Goal: Information Seeking & Learning: Learn about a topic

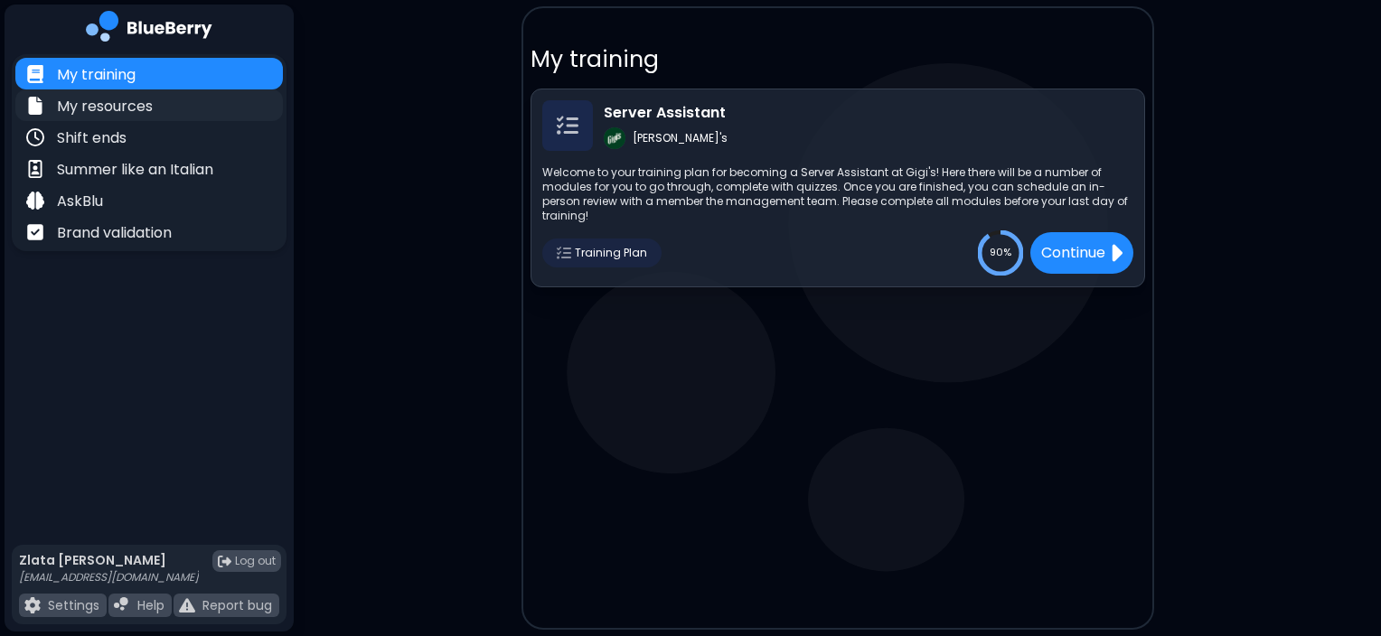
click at [137, 112] on p "My resources" at bounding box center [105, 107] width 96 height 22
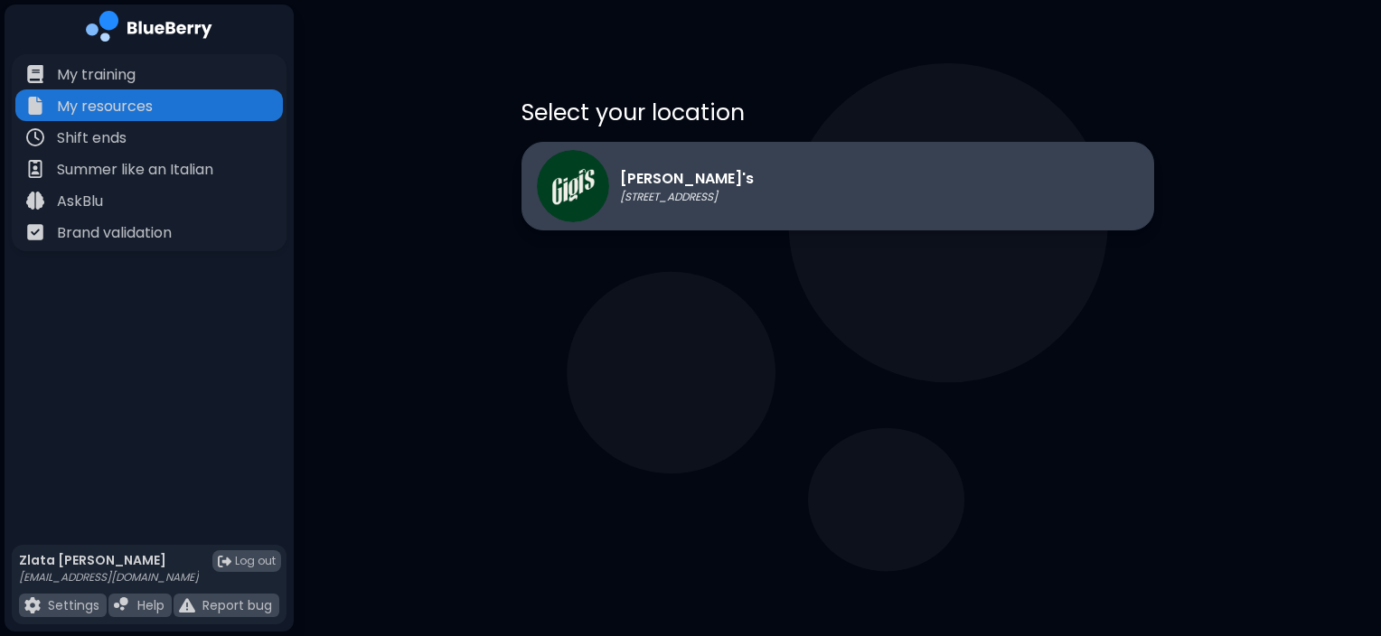
click at [631, 227] on div "[PERSON_NAME]'s [STREET_ADDRESS]" at bounding box center [838, 186] width 633 height 89
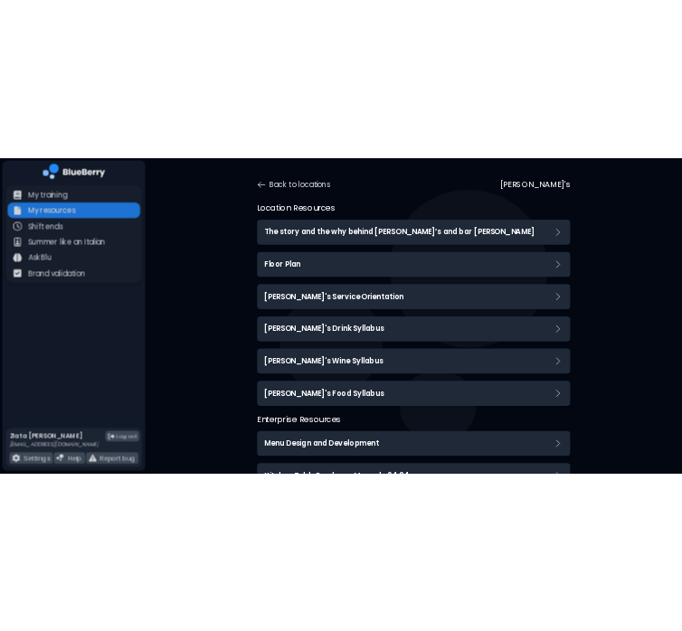
scroll to position [54, 0]
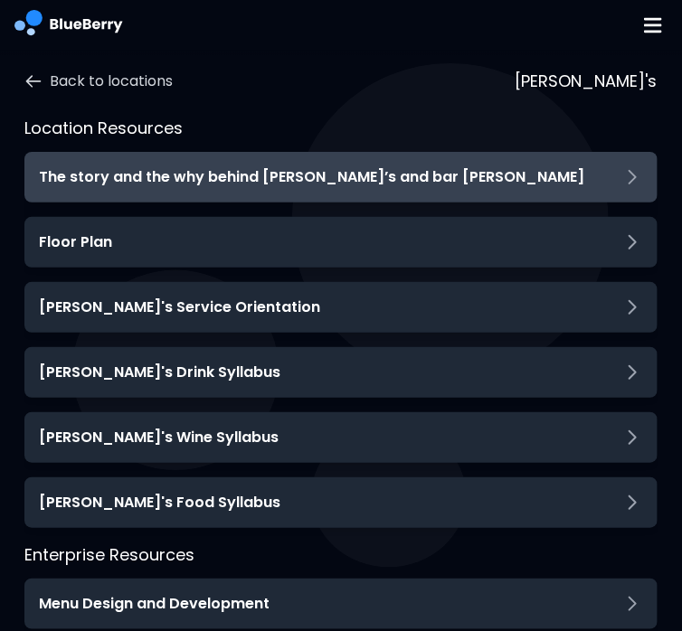
click at [307, 163] on div "The story and the why behind [PERSON_NAME]’s and bar [PERSON_NAME]" at bounding box center [340, 177] width 632 height 51
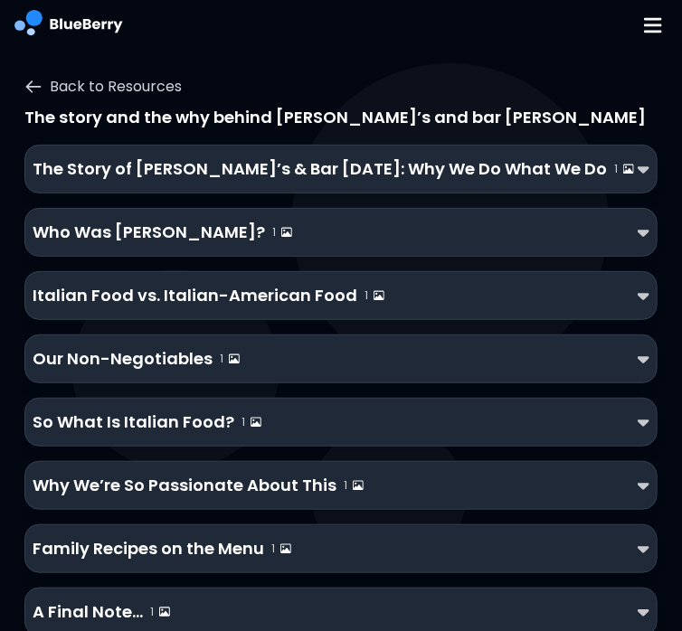
click at [511, 156] on div "The Story of [PERSON_NAME]’s & Bar [DATE]: Why We Do What We Do 1" at bounding box center [341, 168] width 616 height 25
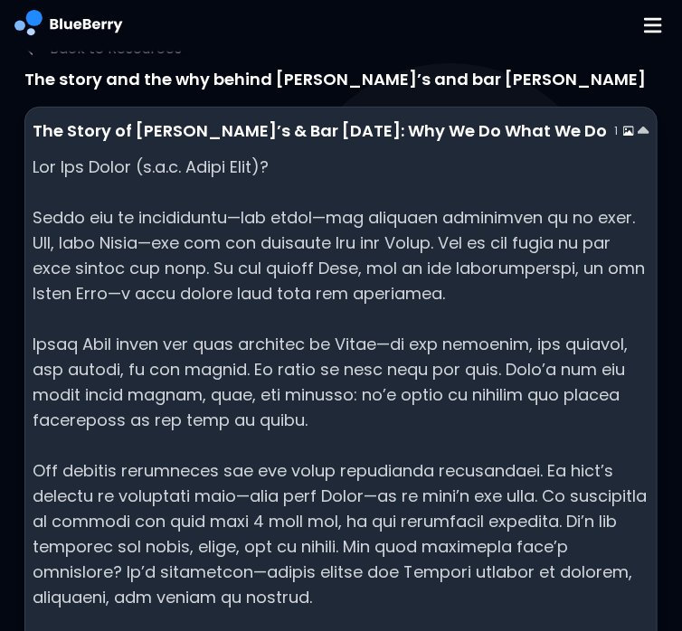
scroll to position [103, 0]
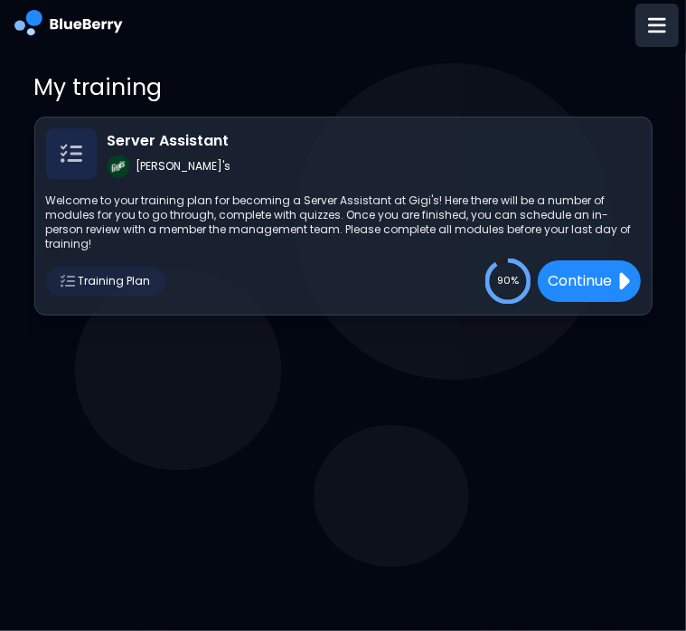
click at [652, 33] on img at bounding box center [657, 25] width 18 height 21
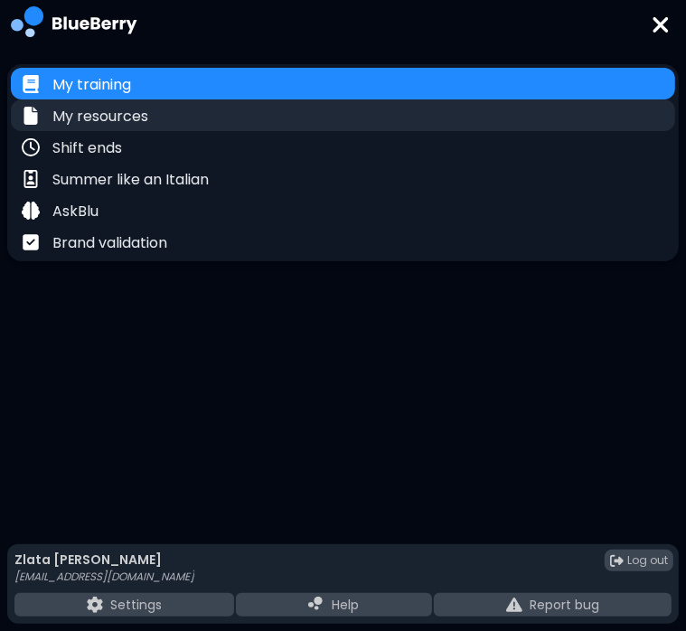
click at [126, 125] on p "My resources" at bounding box center [100, 117] width 96 height 22
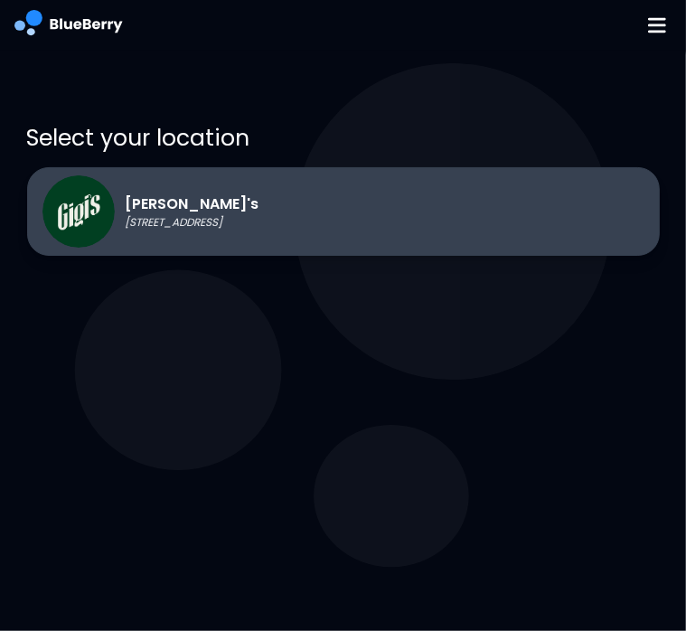
click at [317, 220] on div "[PERSON_NAME]'s [STREET_ADDRESS]" at bounding box center [343, 211] width 633 height 89
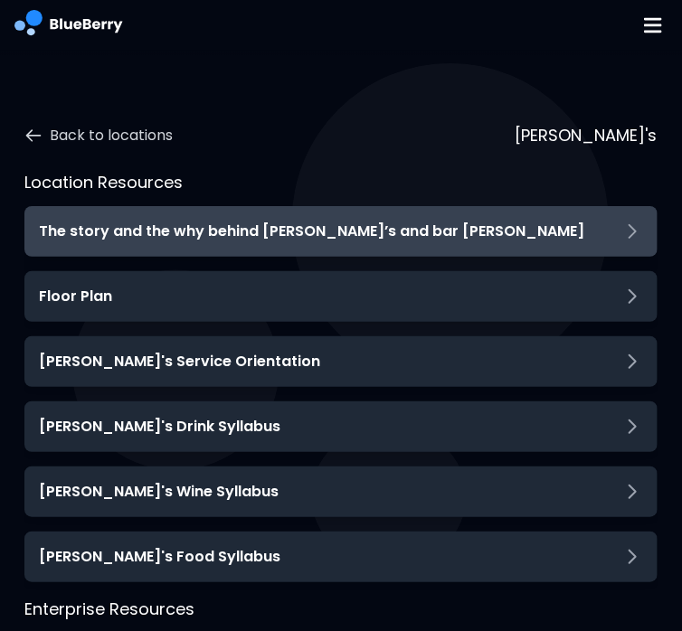
click at [419, 240] on div "The story and the why behind [PERSON_NAME]’s and bar [PERSON_NAME]" at bounding box center [340, 232] width 603 height 22
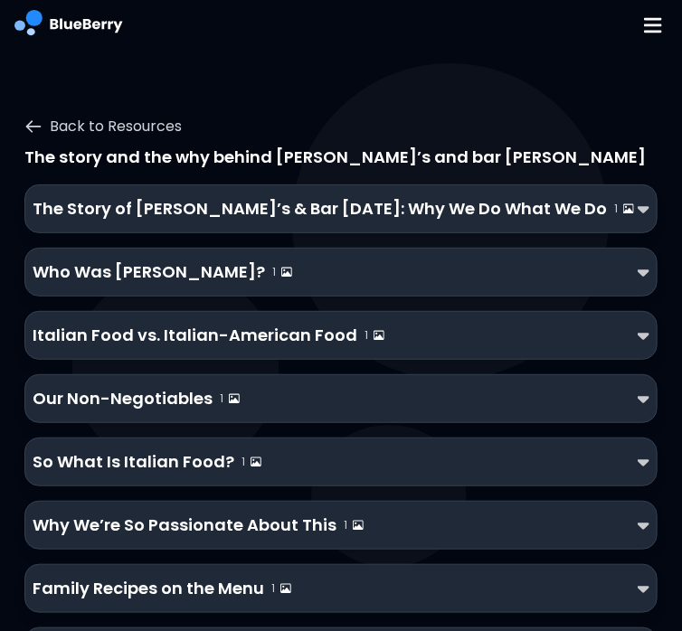
scroll to position [16, 0]
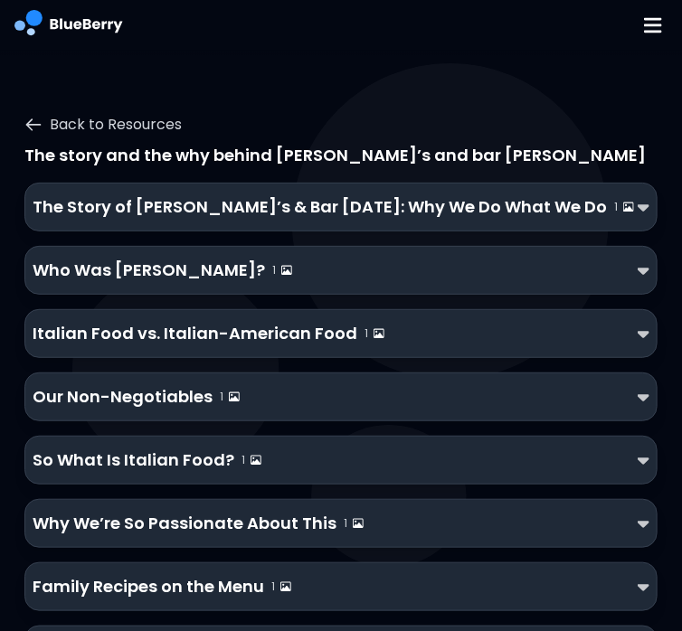
click at [632, 223] on div "The Story of [PERSON_NAME]’s & Bar [DATE]: Why We Do What We Do 1" at bounding box center [340, 207] width 632 height 49
click at [644, 212] on img at bounding box center [643, 207] width 12 height 19
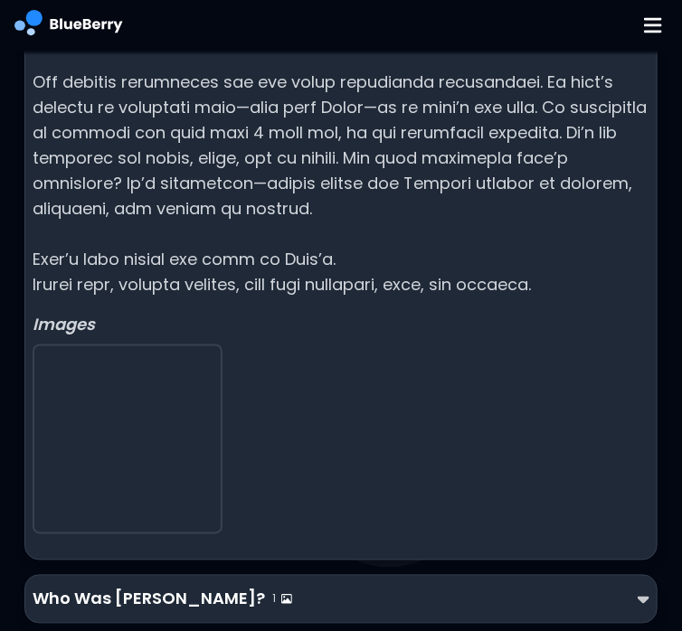
scroll to position [736, 0]
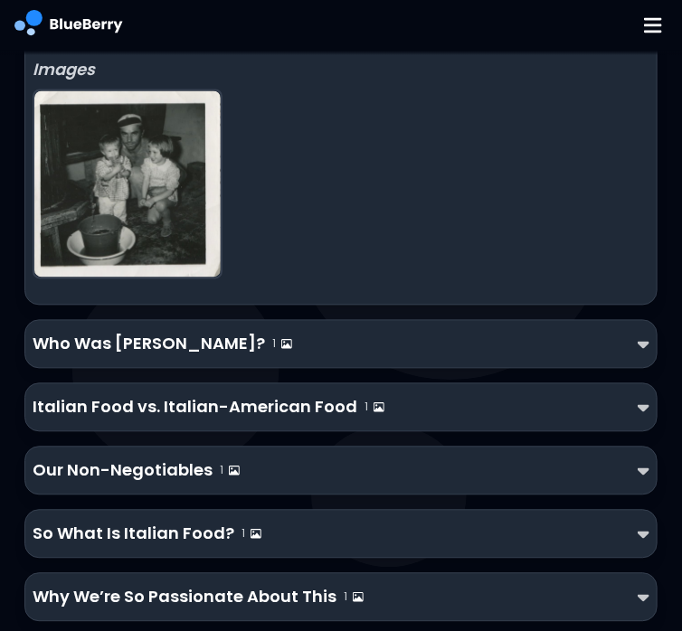
click at [391, 359] on div "Who Was [PERSON_NAME]? 1" at bounding box center [340, 344] width 632 height 49
click at [638, 347] on img at bounding box center [643, 344] width 12 height 19
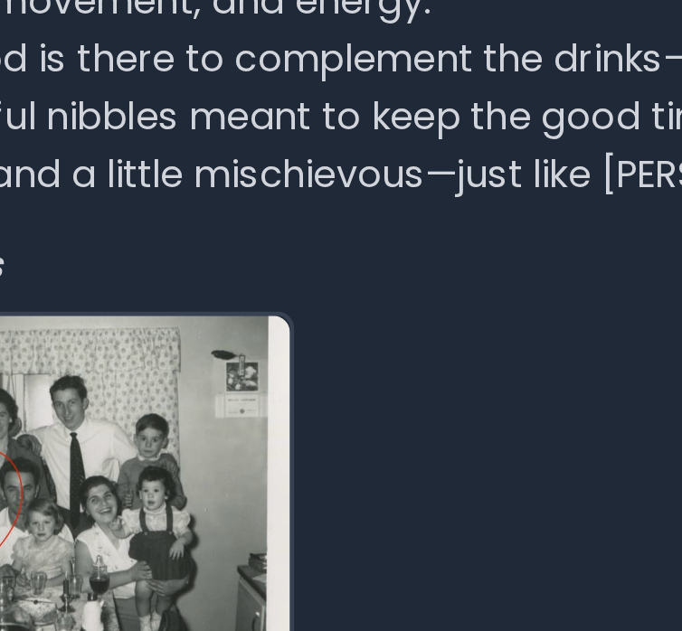
scroll to position [1214, 0]
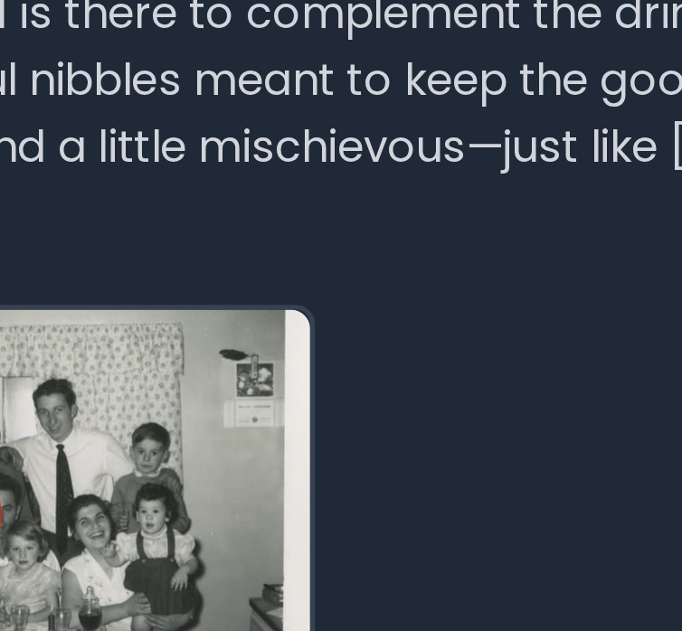
drag, startPoint x: 225, startPoint y: 296, endPoint x: 294, endPoint y: 279, distance: 70.6
click at [294, 295] on div "Images" at bounding box center [341, 420] width 616 height 251
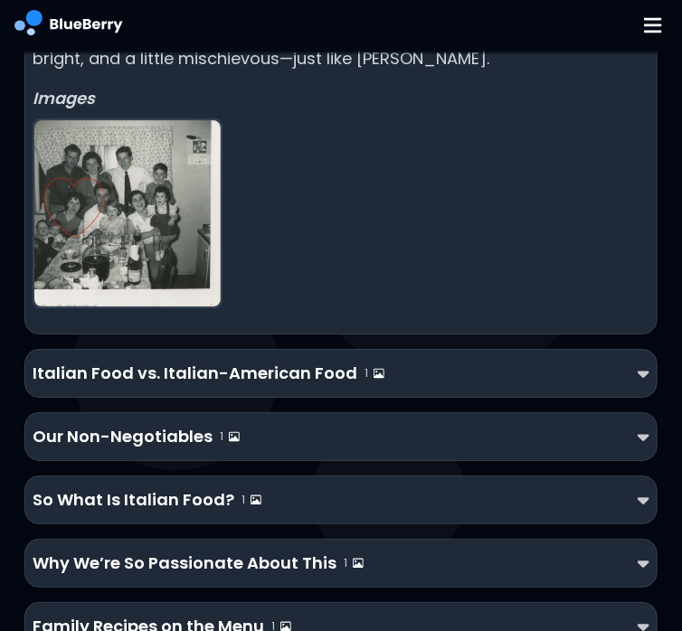
scroll to position [1451, 0]
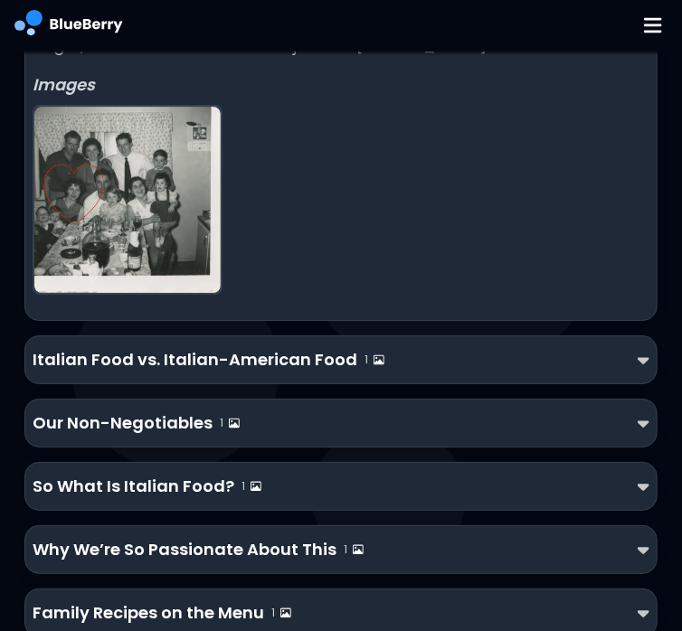
click at [387, 347] on div "Italian Food vs. Italian-American Food 1" at bounding box center [341, 359] width 616 height 25
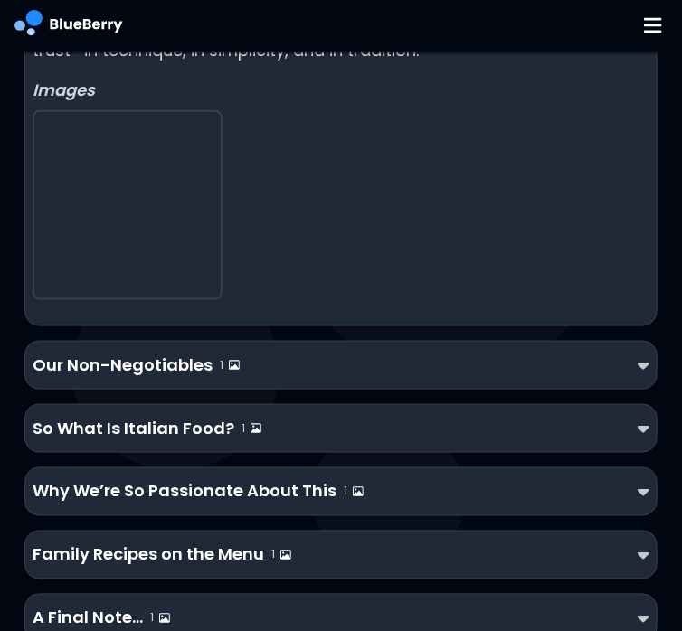
scroll to position [2099, 0]
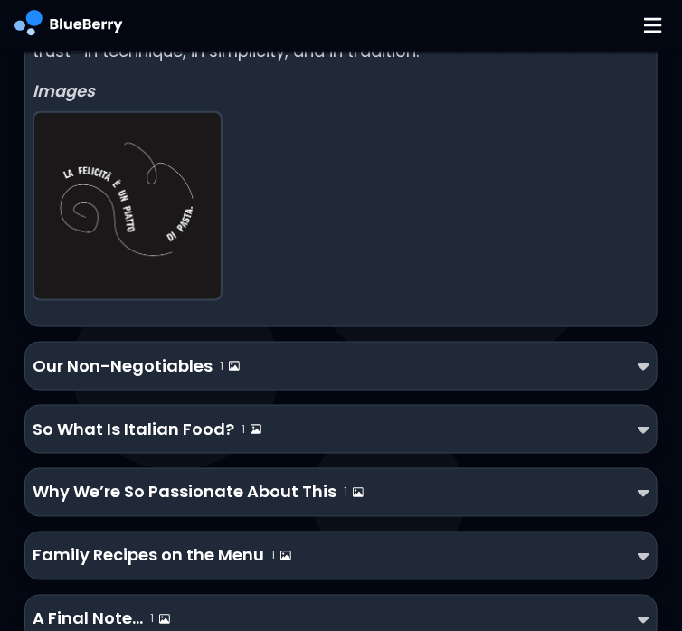
click at [322, 353] on div "Our Non-Negotiables 1" at bounding box center [341, 365] width 616 height 25
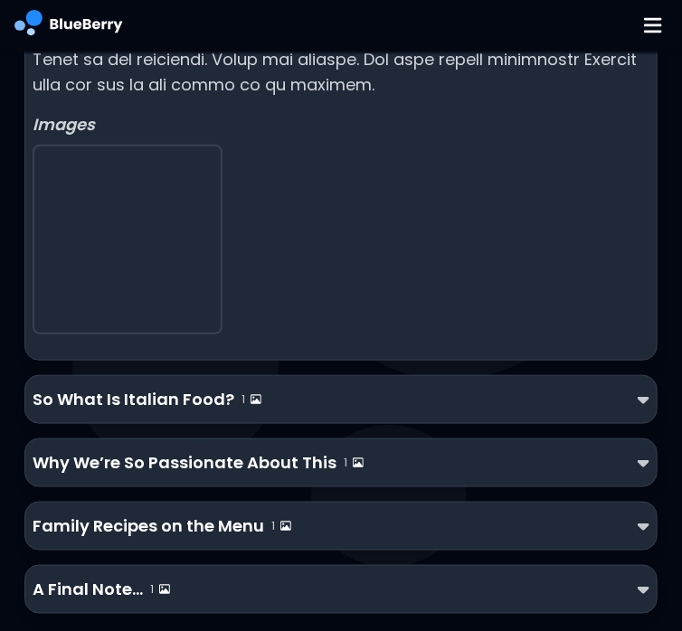
scroll to position [3662, 0]
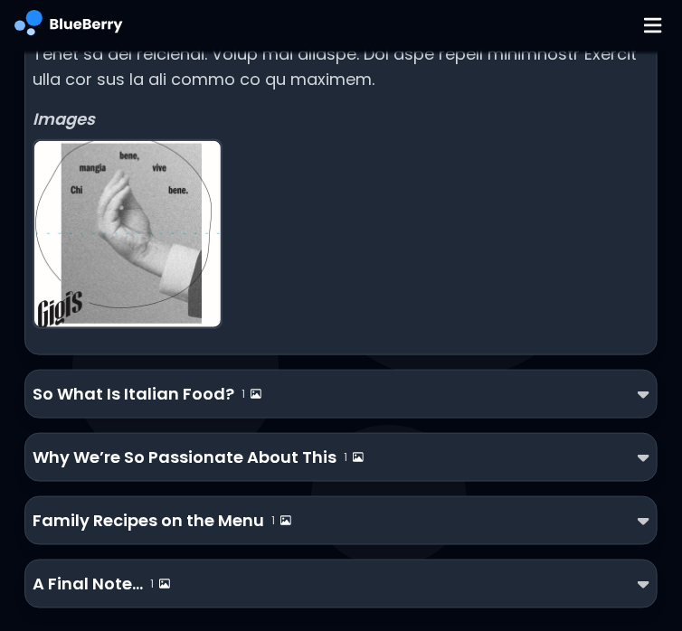
click at [285, 382] on div "So What Is Italian Food? 1" at bounding box center [341, 394] width 616 height 25
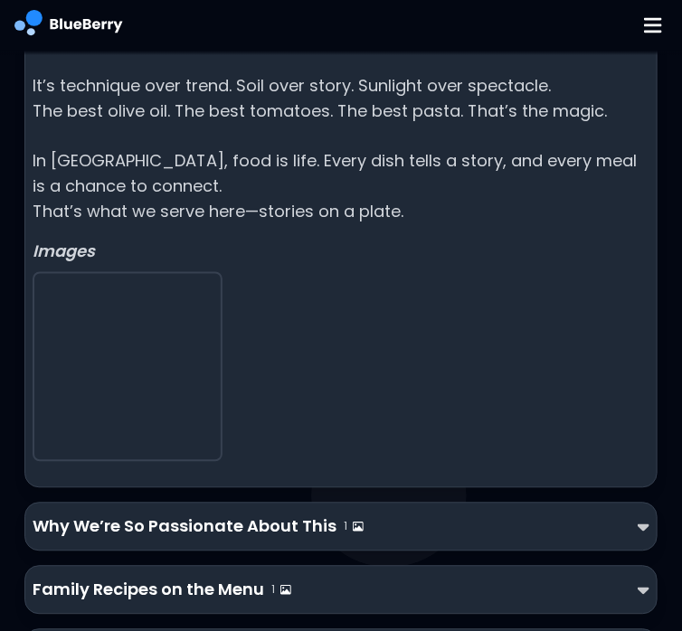
scroll to position [4134, 0]
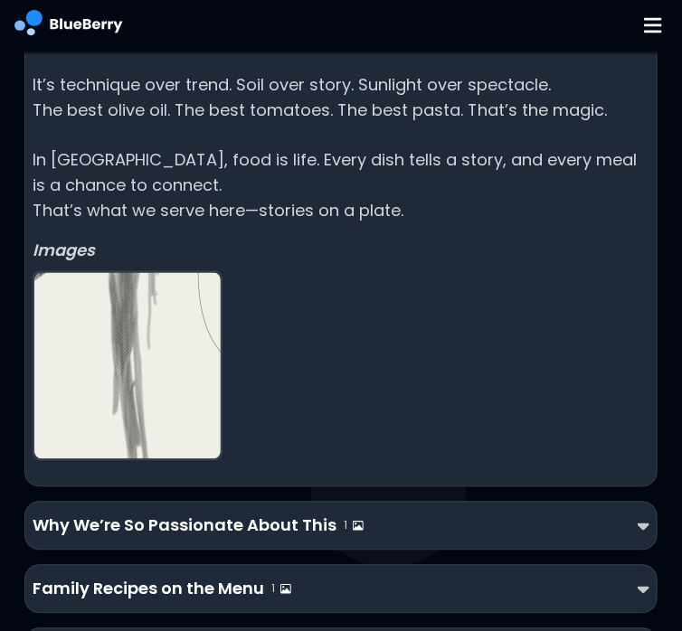
click at [177, 332] on img at bounding box center [127, 366] width 186 height 186
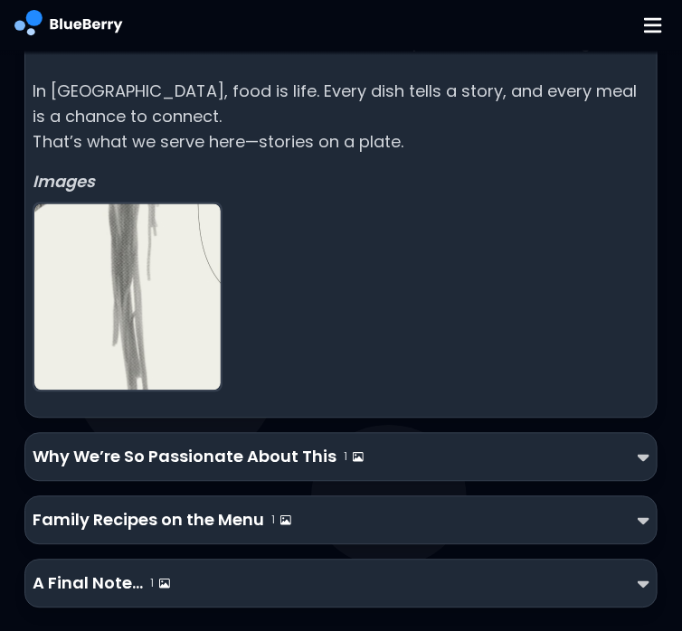
click at [253, 448] on div "Why We’re So Passionate About This 1" at bounding box center [340, 457] width 632 height 49
click at [266, 445] on p "Why We’re So Passionate About This" at bounding box center [185, 457] width 304 height 25
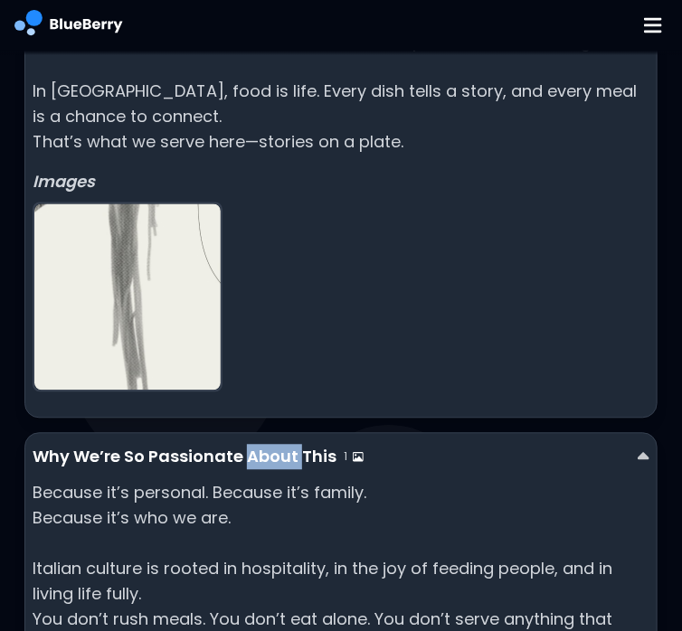
click at [266, 445] on p "Why We’re So Passionate About This" at bounding box center [185, 457] width 304 height 25
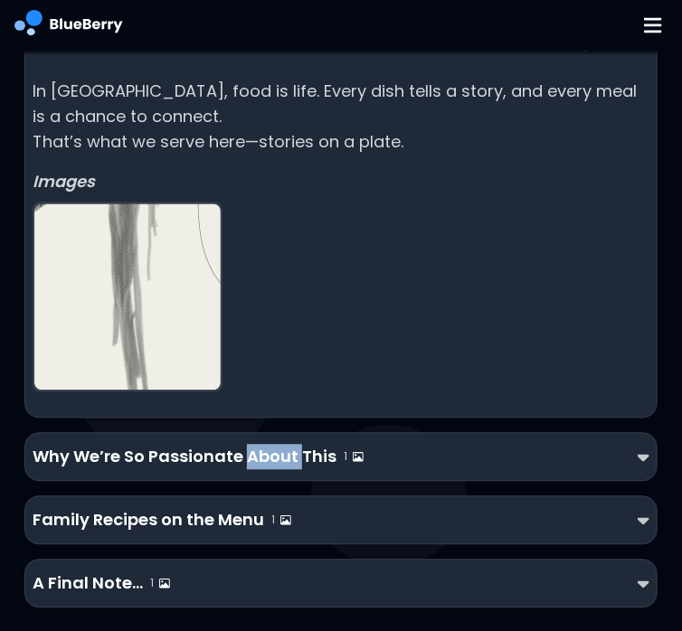
click at [266, 445] on p "Why We’re So Passionate About This" at bounding box center [185, 457] width 304 height 25
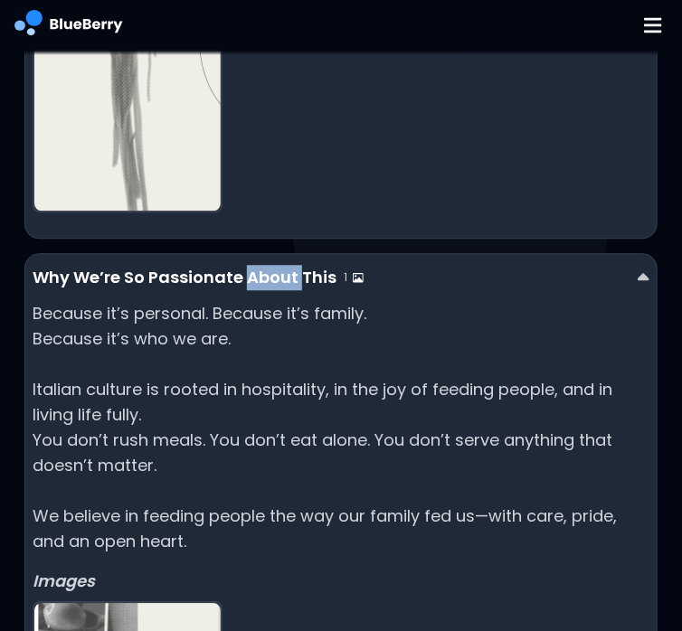
scroll to position [4433, 0]
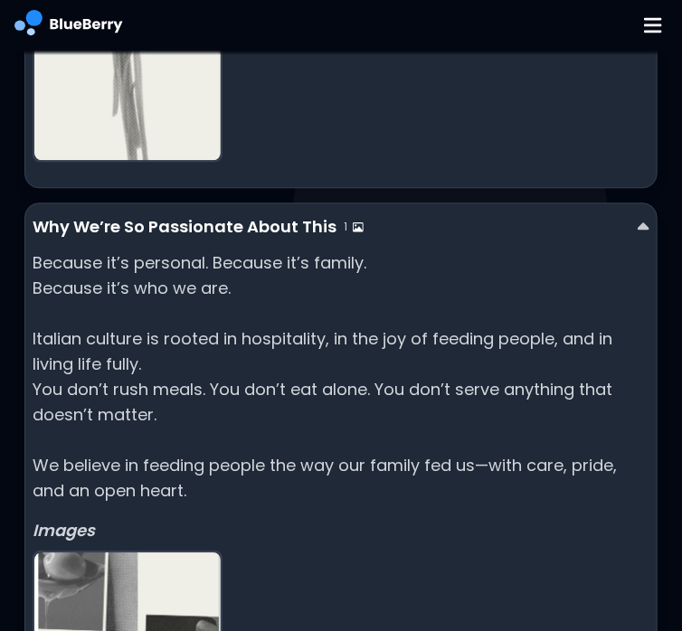
click at [440, 301] on p "Because it’s personal. Because it’s family. Because it’s who we are. Italian cu…" at bounding box center [341, 376] width 616 height 253
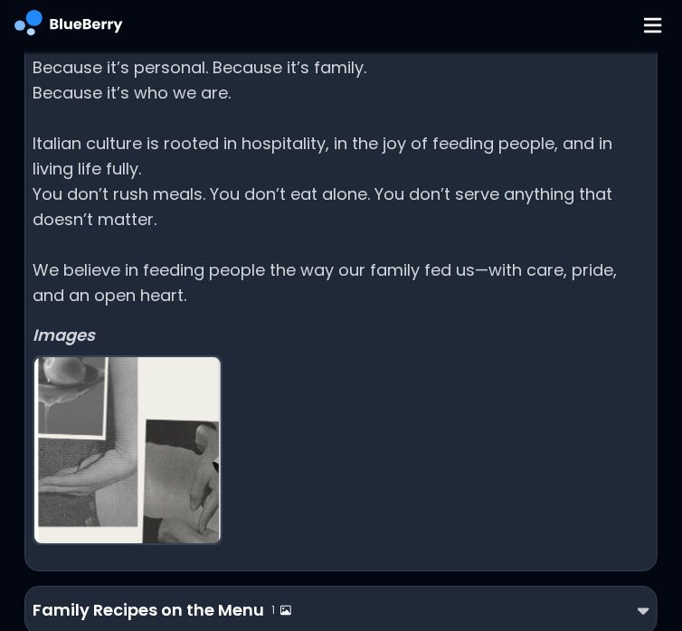
scroll to position [4718, 0]
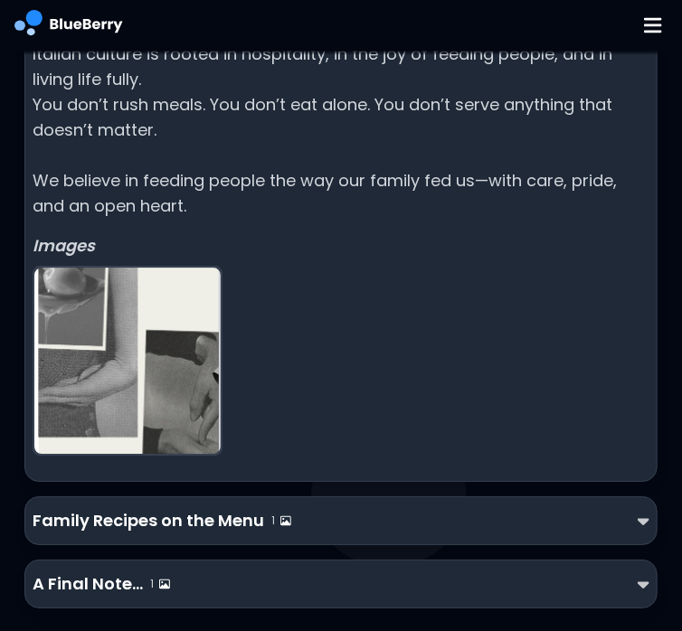
click at [362, 496] on div "Family Recipes on the Menu 1" at bounding box center [340, 520] width 632 height 49
click at [326, 508] on div "Family Recipes on the Menu 1" at bounding box center [341, 520] width 616 height 25
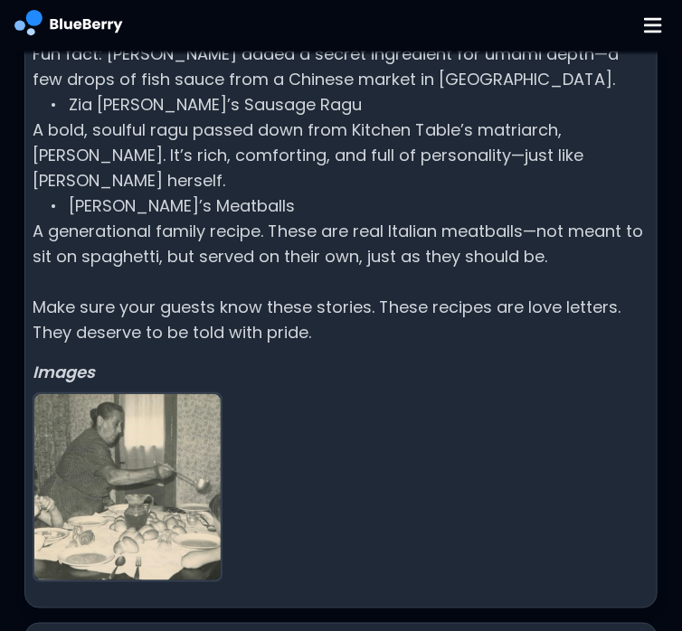
scroll to position [5253, 0]
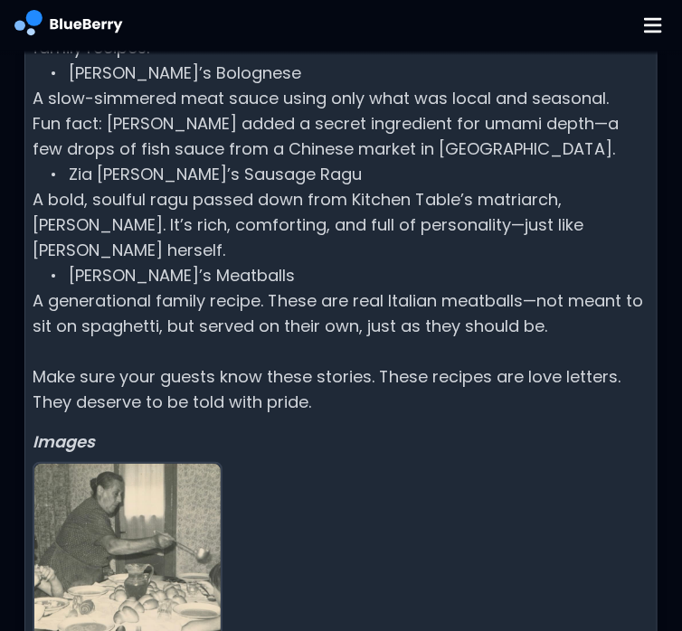
click at [526, 167] on p "Here’s where it all ties together. Some of our best dishes come directly from f…" at bounding box center [341, 212] width 616 height 405
copy p "matriarch"
click at [505, 246] on p "Here’s where it all ties together. Some of our best dishes come directly from f…" at bounding box center [341, 212] width 616 height 405
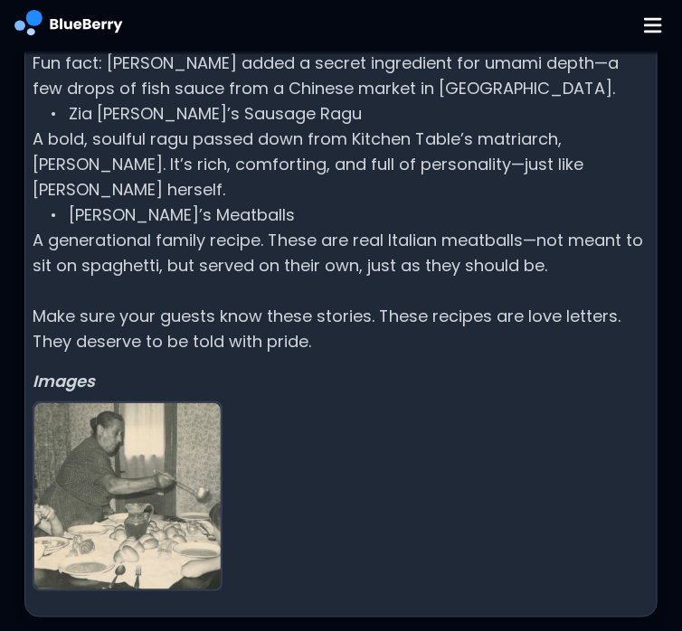
scroll to position [5336, 0]
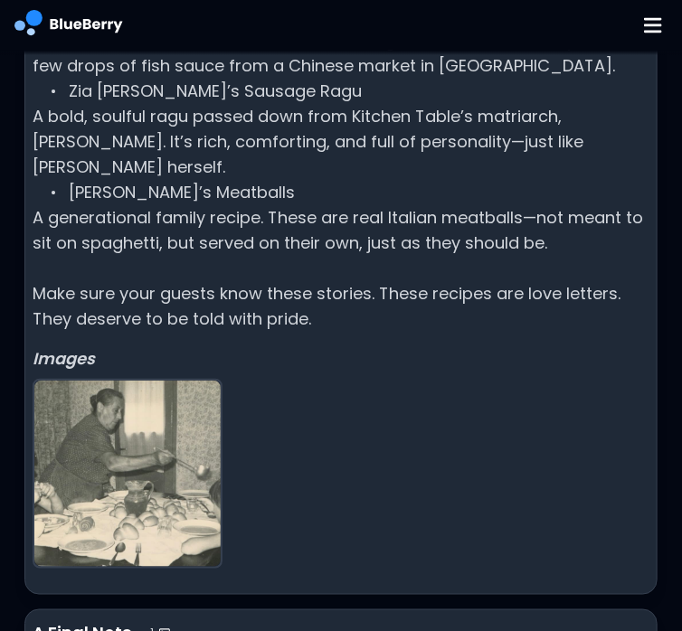
click at [104, 381] on img at bounding box center [127, 474] width 186 height 186
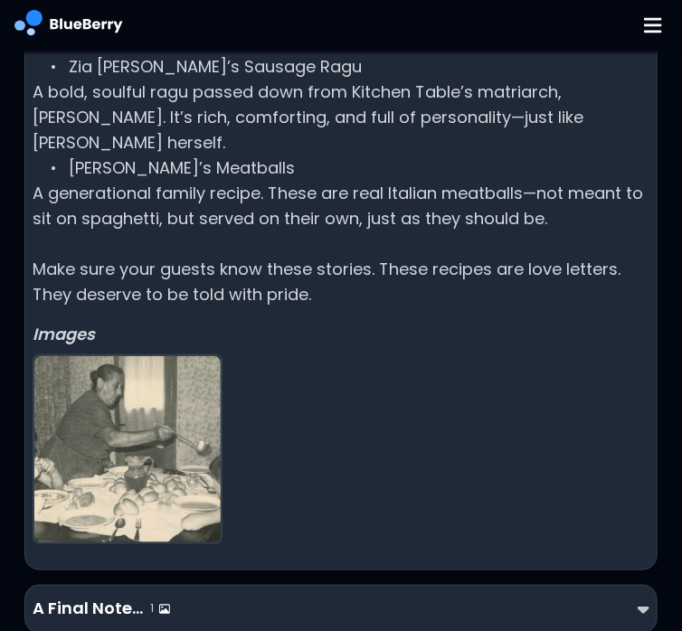
click at [243, 597] on div "A Final Note… 1" at bounding box center [341, 609] width 616 height 25
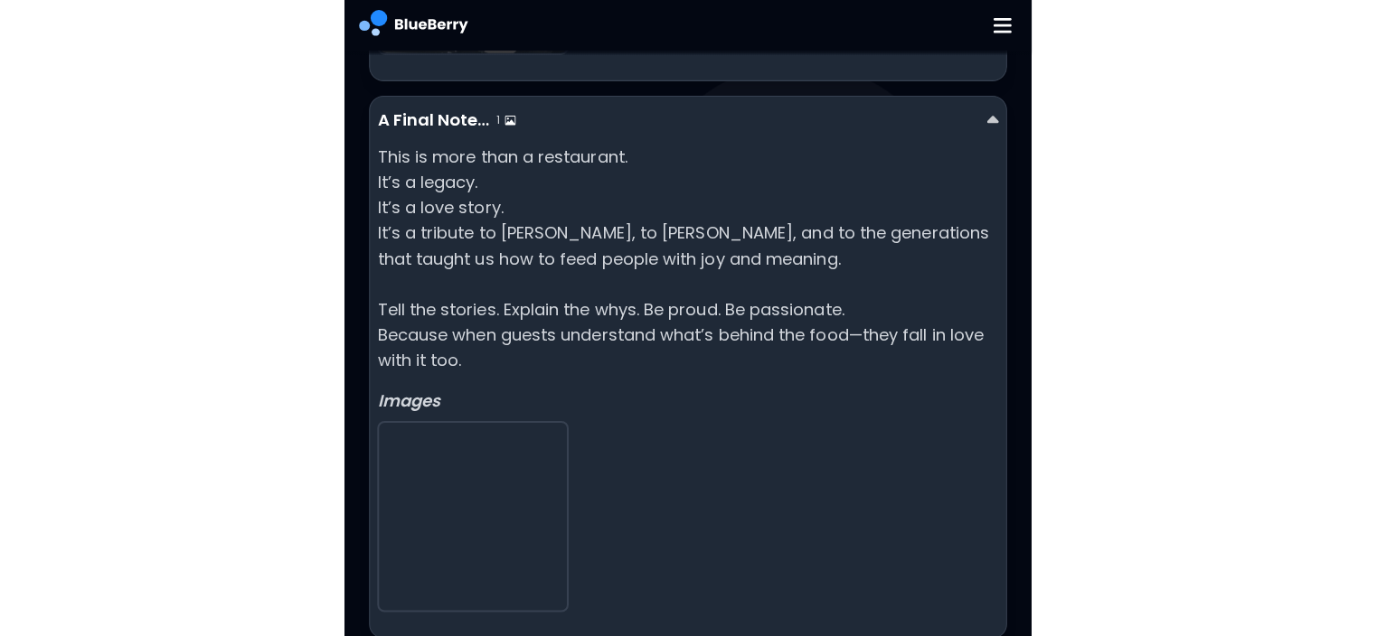
scroll to position [5414, 0]
